Goal: Information Seeking & Learning: Check status

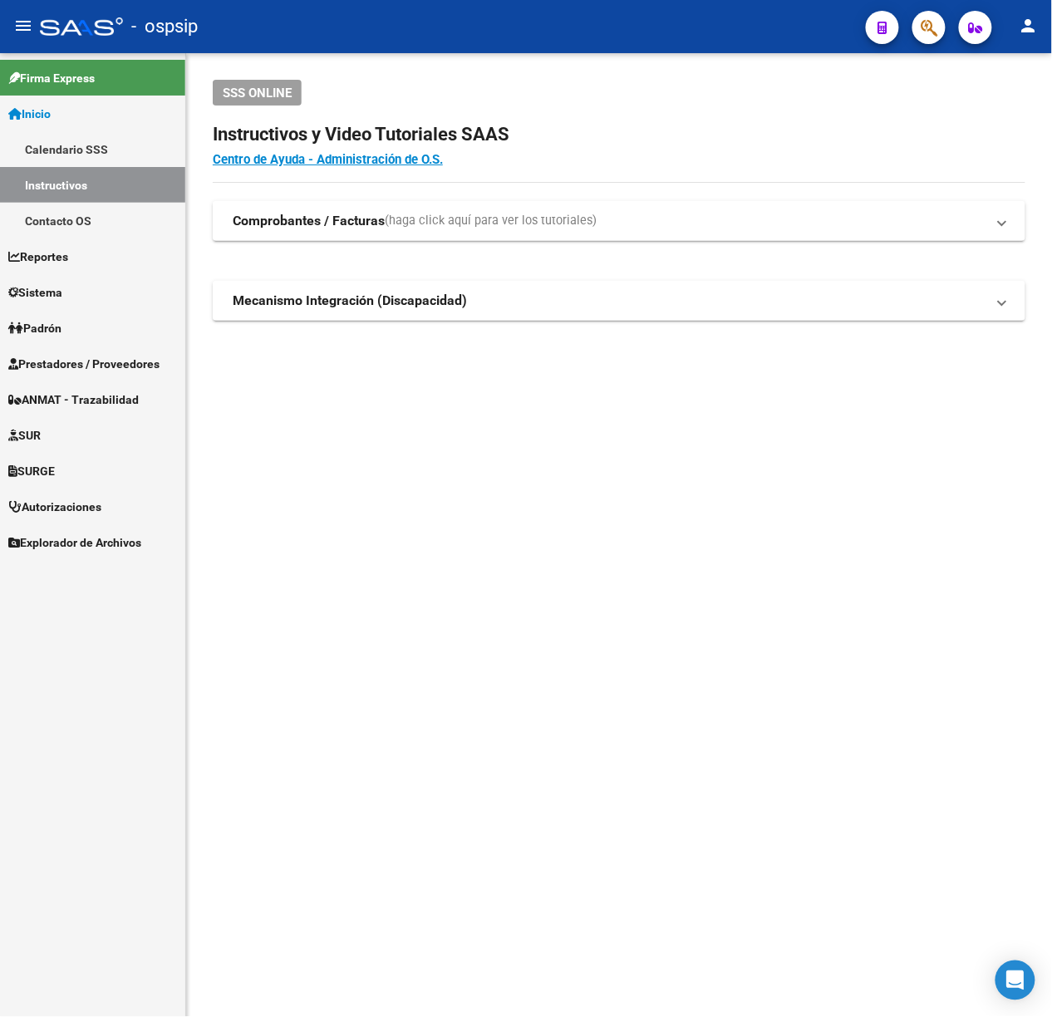
click at [940, 30] on button "button" at bounding box center [928, 27] width 33 height 33
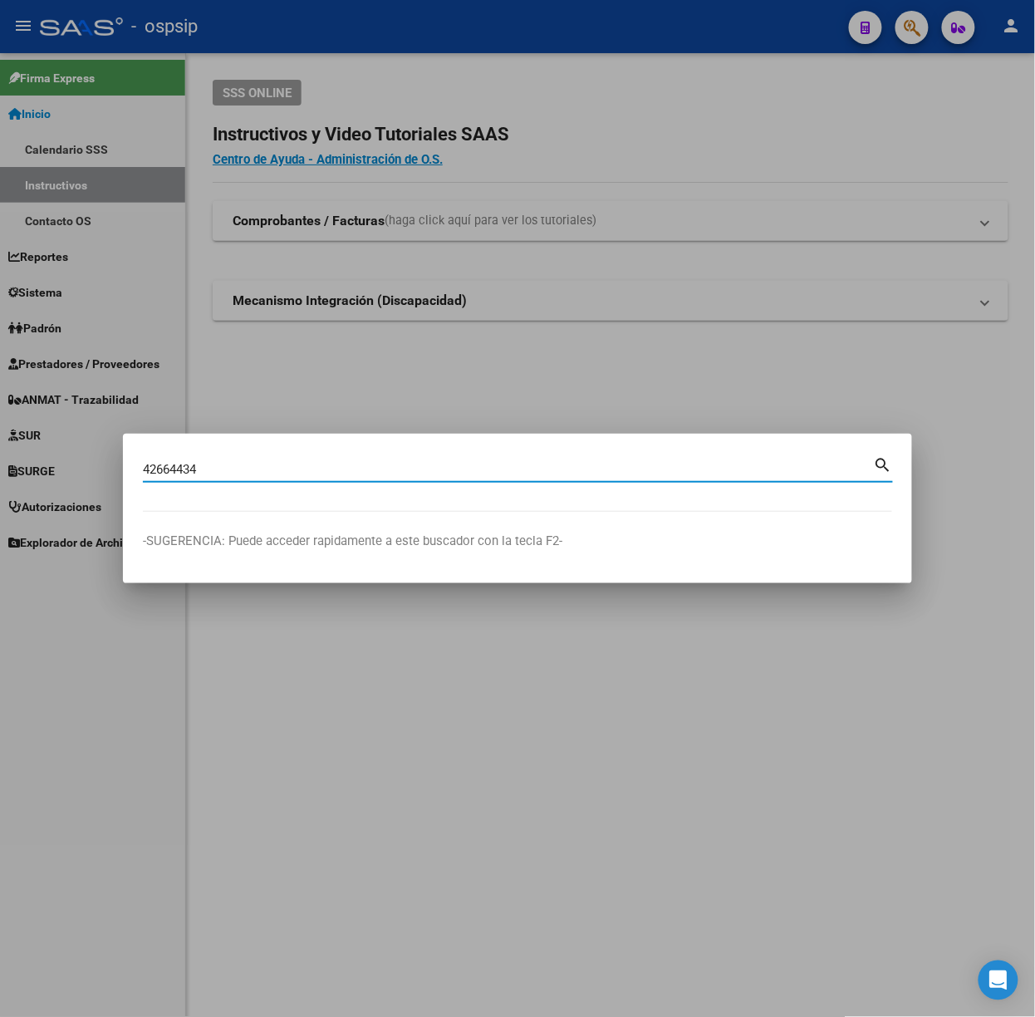
type input "42664434"
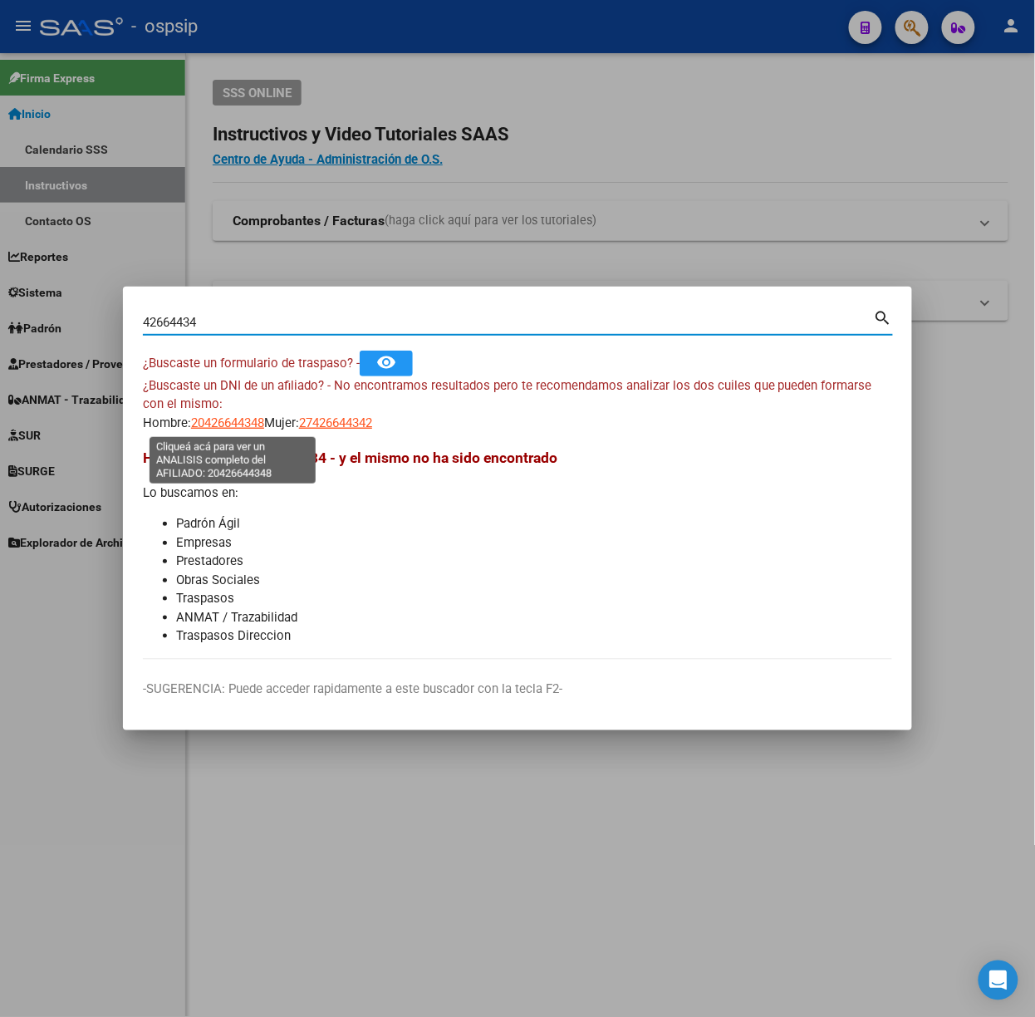
click at [217, 416] on span "20426644348" at bounding box center [227, 422] width 73 height 15
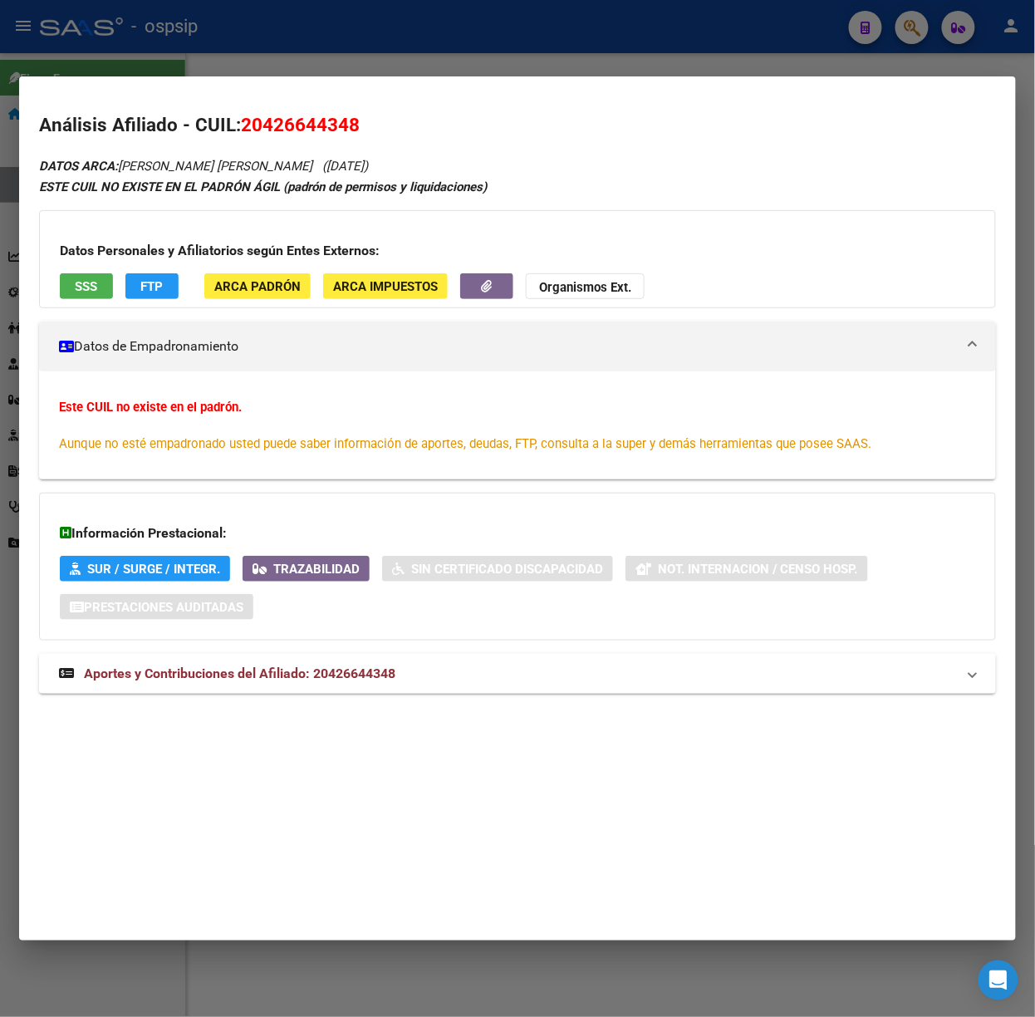
click at [307, 666] on strong "Aportes y Contribuciones del Afiliado: 20426644348" at bounding box center [227, 674] width 336 height 20
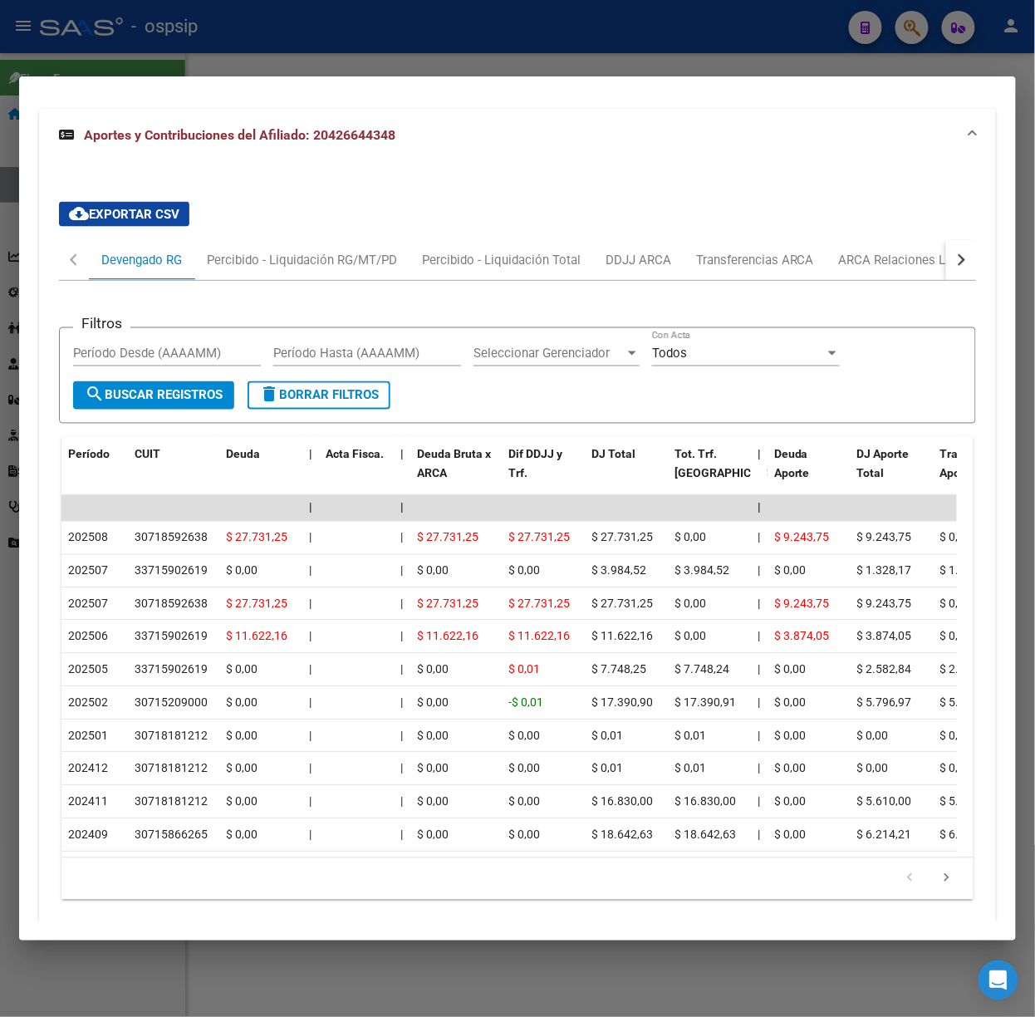
scroll to position [556, 0]
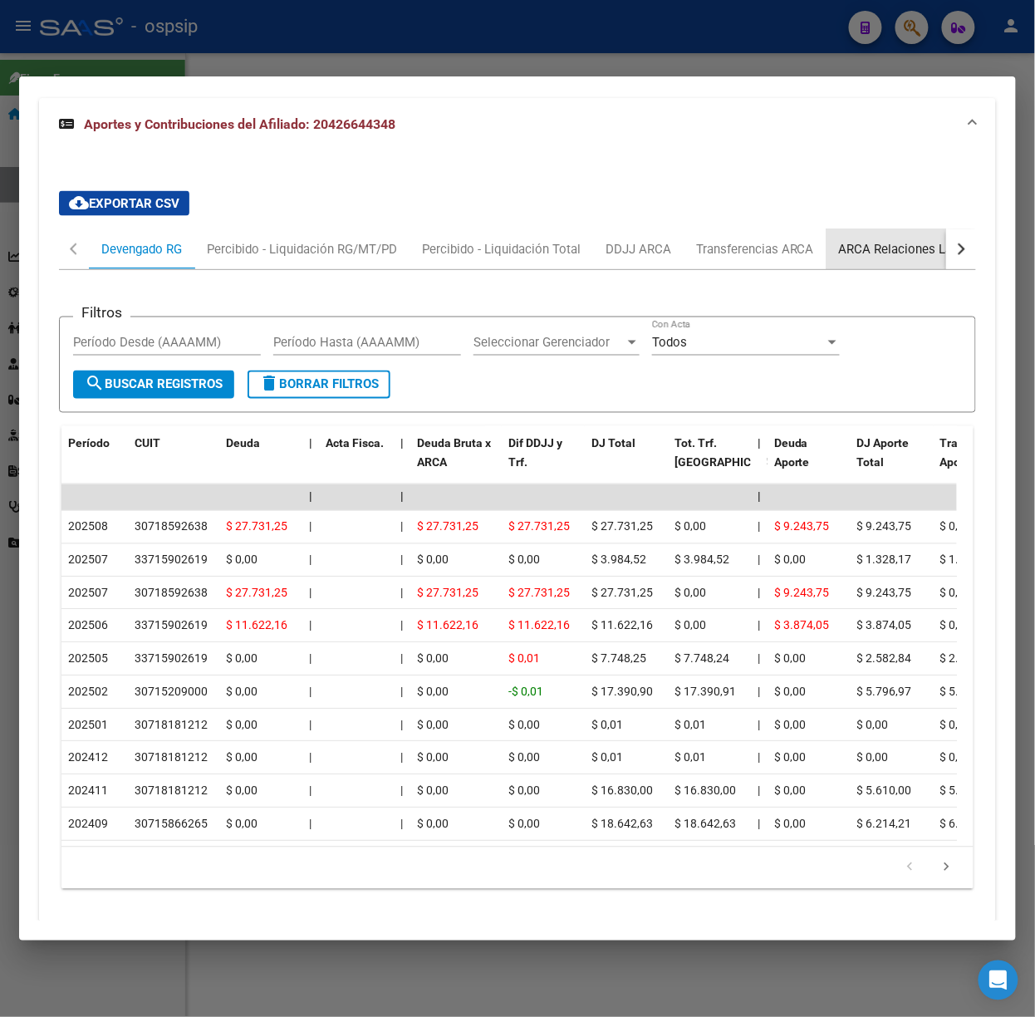
click at [906, 263] on div "ARCA Relaciones Laborales" at bounding box center [917, 249] width 180 height 40
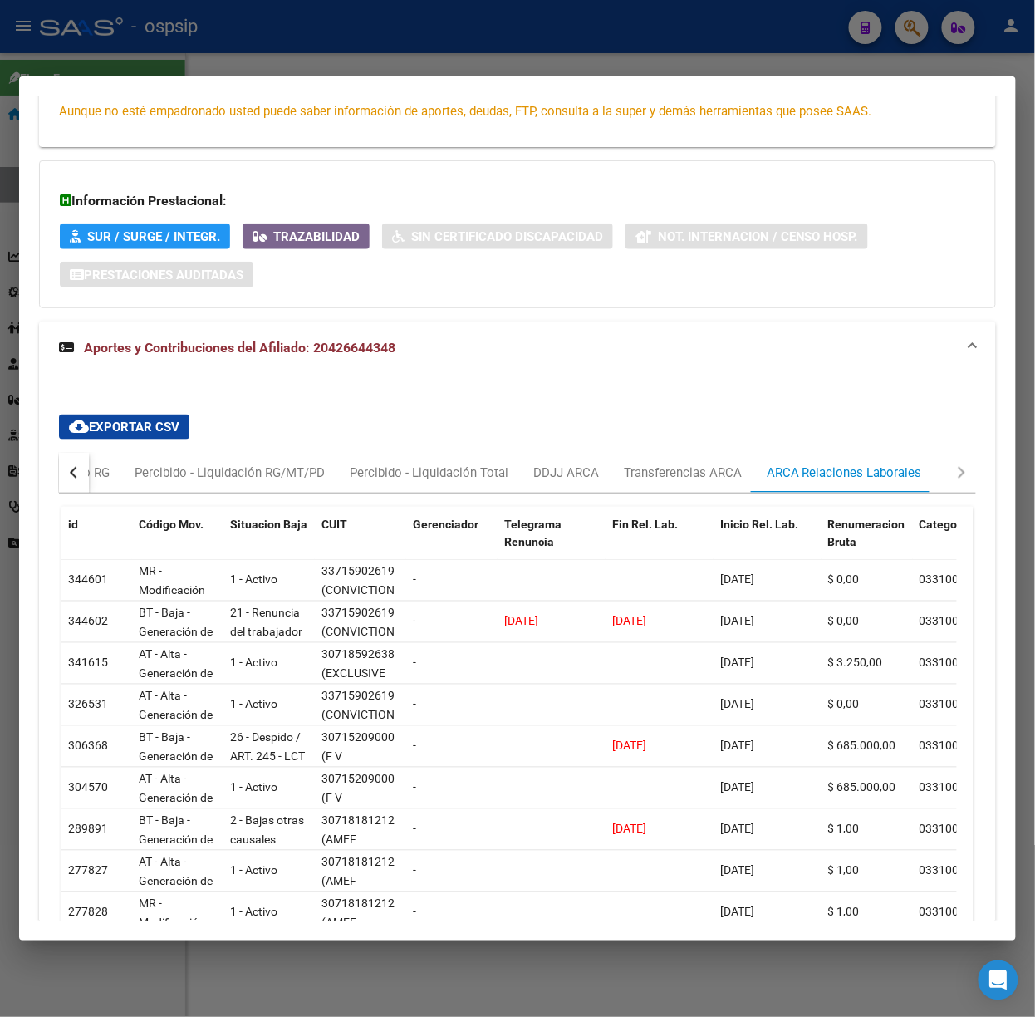
scroll to position [0, 0]
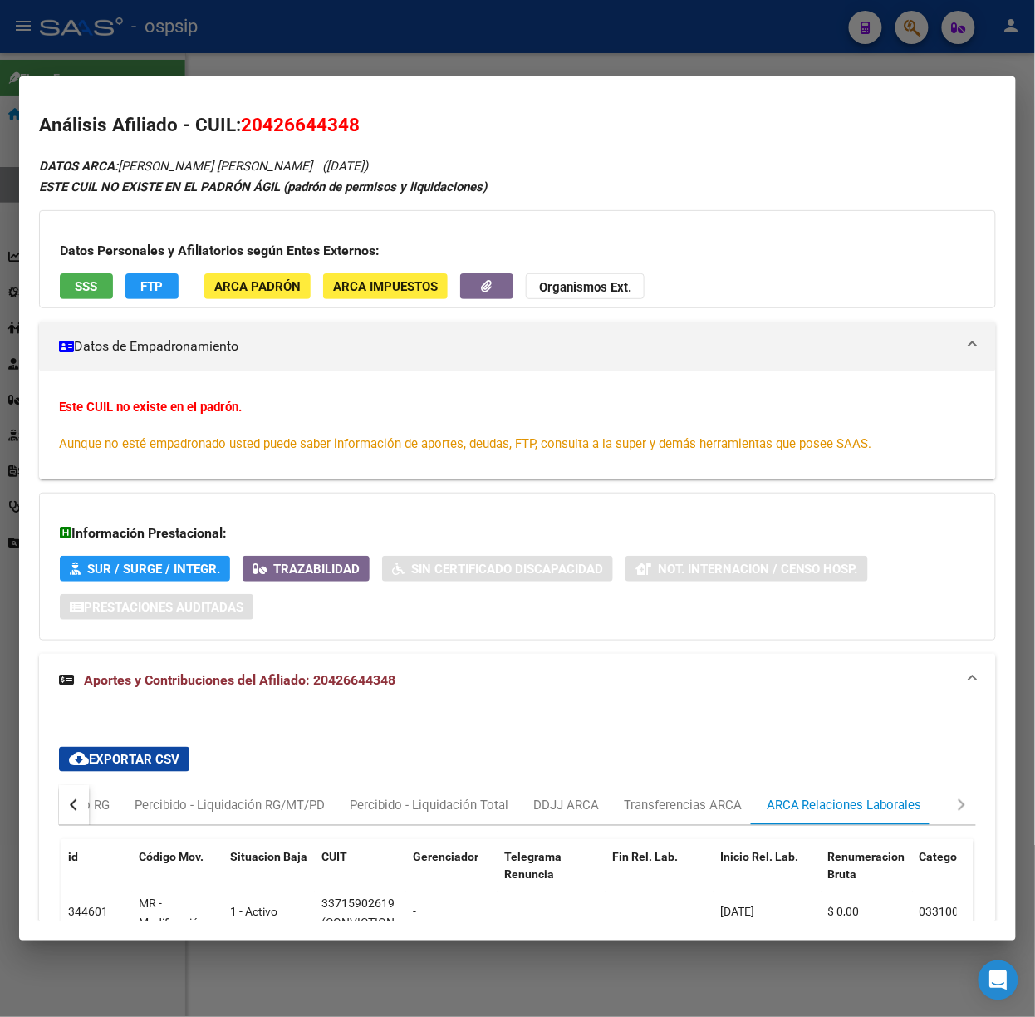
click at [75, 267] on div "Datos Personales y Afiliatorios según Entes Externos: SSS FTP ARCA Padrón ARCA …" at bounding box center [517, 259] width 957 height 98
click at [100, 286] on button "SSS" at bounding box center [86, 286] width 53 height 26
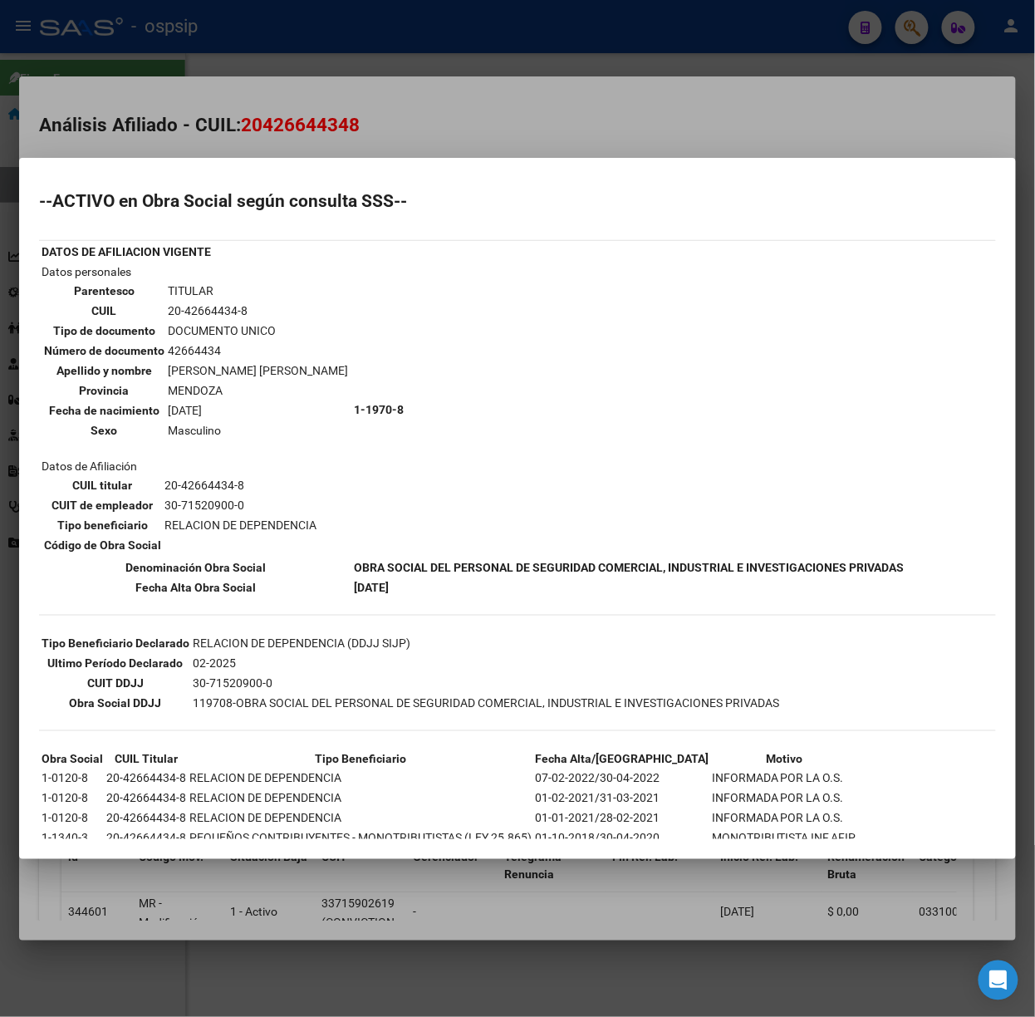
drag, startPoint x: 404, startPoint y: 96, endPoint x: 394, endPoint y: 168, distance: 72.1
click at [397, 125] on div at bounding box center [517, 508] width 1035 height 1017
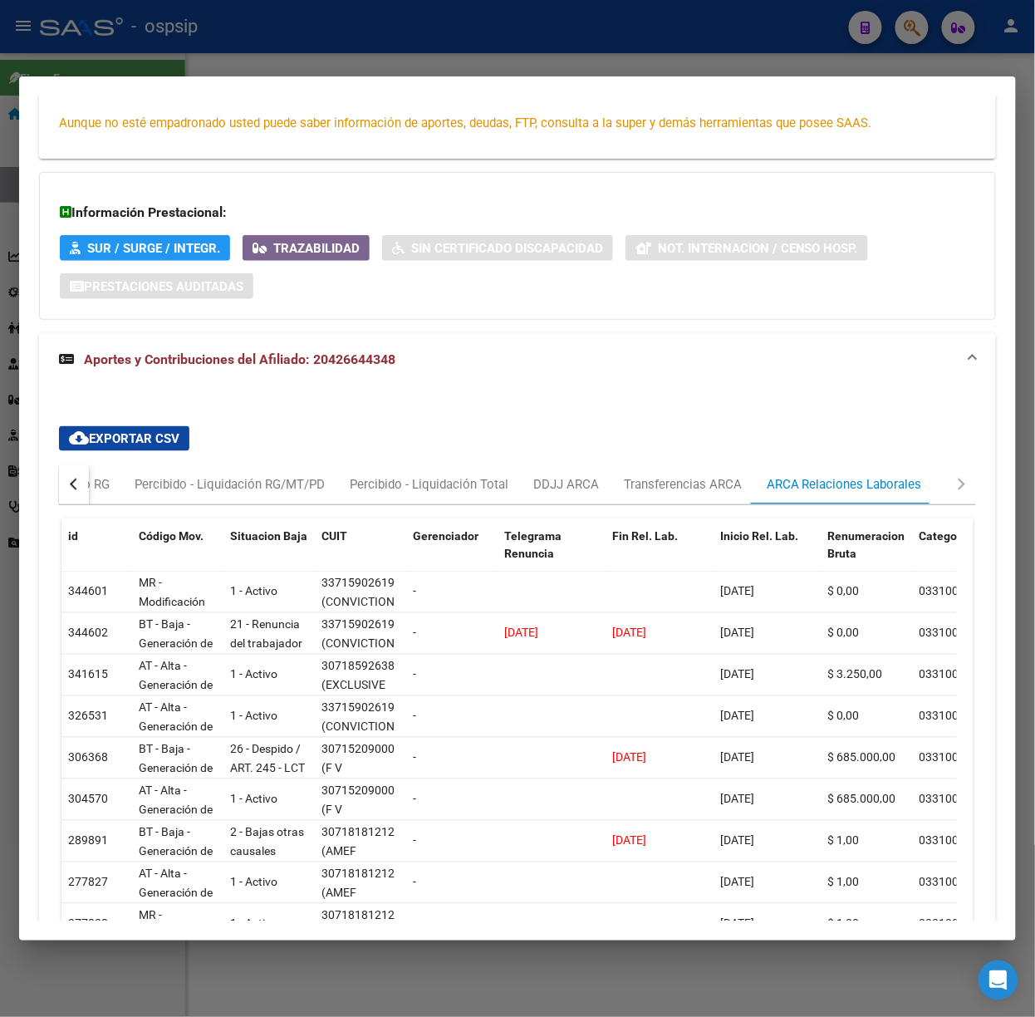
scroll to position [529, 0]
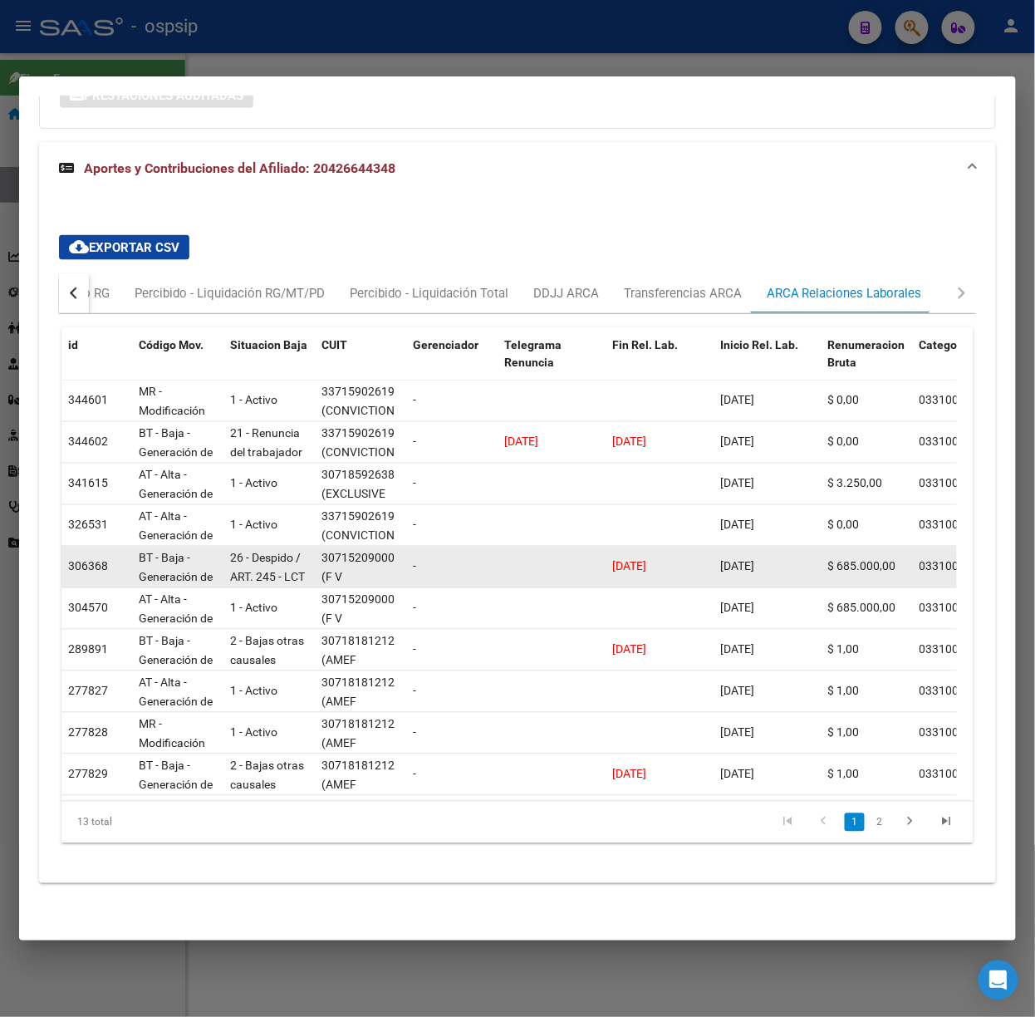
drag, startPoint x: 716, startPoint y: 547, endPoint x: 788, endPoint y: 549, distance: 72.3
click at [788, 549] on datatable-body-cell "[DATE]" at bounding box center [768, 567] width 108 height 41
drag, startPoint x: 612, startPoint y: 553, endPoint x: 698, endPoint y: 549, distance: 85.7
click at [698, 557] on div "[DATE]" at bounding box center [659, 566] width 95 height 19
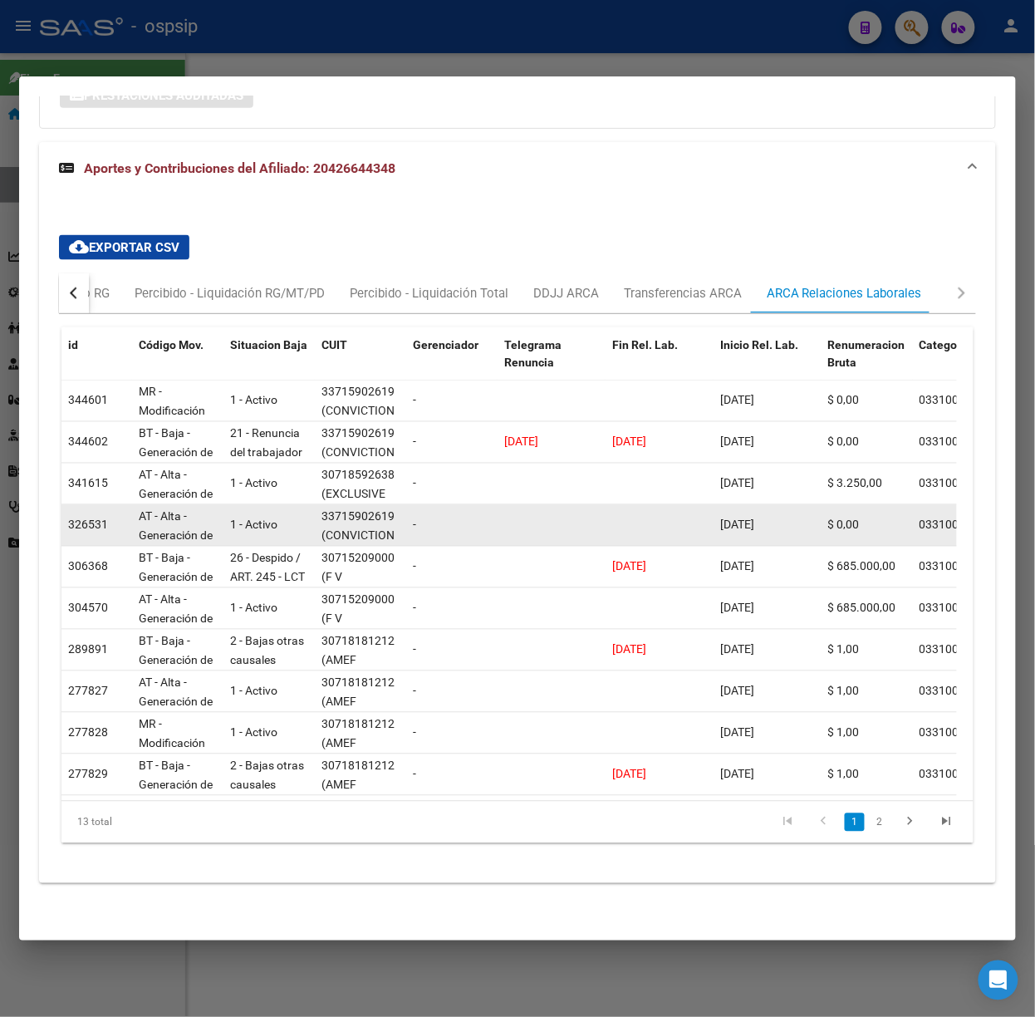
drag, startPoint x: 719, startPoint y: 513, endPoint x: 786, endPoint y: 512, distance: 66.5
click at [786, 516] on div "[DATE]" at bounding box center [767, 525] width 95 height 19
